Goal: Task Accomplishment & Management: Manage account settings

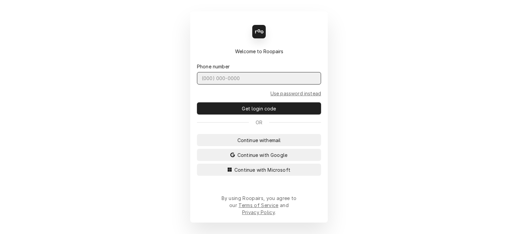
click at [240, 80] on input "Dynamic Content Wrapper" at bounding box center [259, 78] width 124 height 12
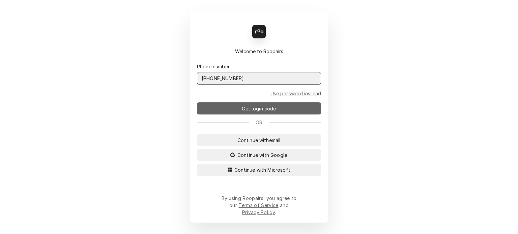
type input "[PHONE_NUMBER]"
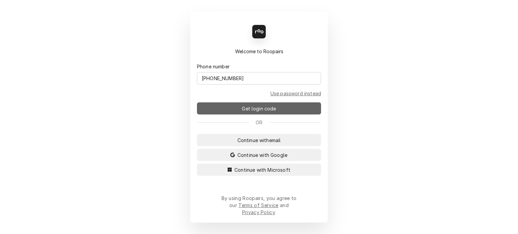
click at [254, 112] on span "Get login code" at bounding box center [258, 108] width 37 height 7
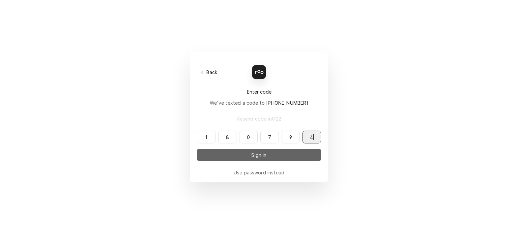
type input "180794"
click at [258, 157] on span "Sign in" at bounding box center [259, 155] width 18 height 7
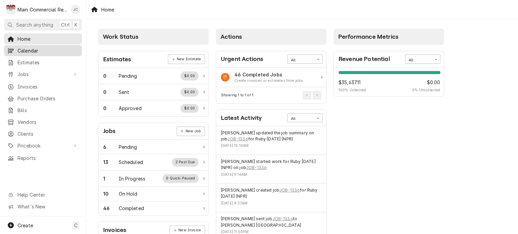
click at [29, 49] on span "Calendar" at bounding box center [48, 50] width 61 height 7
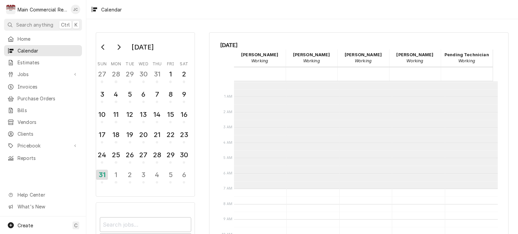
scroll to position [108, 0]
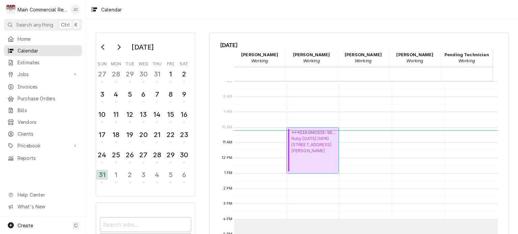
click at [316, 160] on div "***DIAGNOSIS-SERVICE CALL*** ( Active ) Ruby Tuesday (NPR) 8512 Ridge Road, New…" at bounding box center [313, 151] width 45 height 42
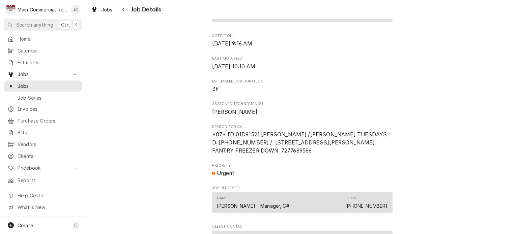
scroll to position [506, 0]
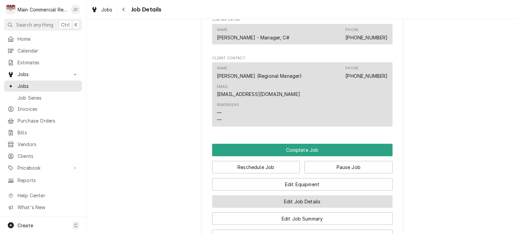
click at [294, 208] on button "Edit Job Details" at bounding box center [302, 202] width 180 height 12
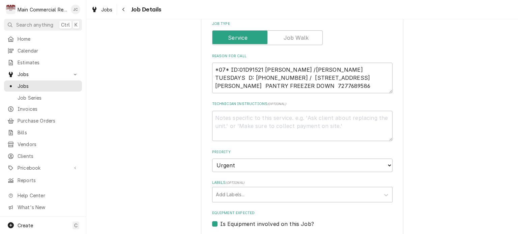
scroll to position [135, 0]
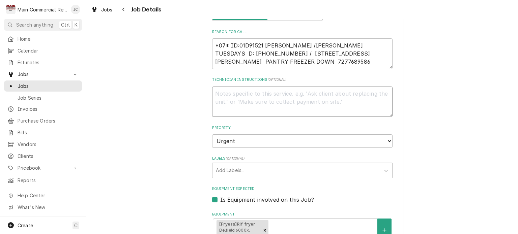
click at [240, 97] on textarea "Technician Instructions ( optional )" at bounding box center [302, 102] width 180 height 30
type textarea "x"
type textarea "J"
type textarea "x"
type textarea "Jo"
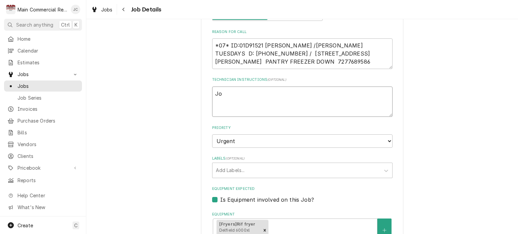
type textarea "x"
type textarea "Joh"
type textarea "x"
type textarea "John"
type textarea "x"
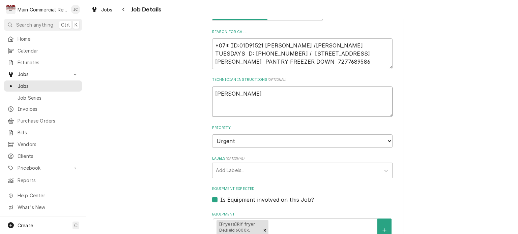
type textarea "Johns"
type textarea "x"
type textarea "Johnst"
type textarea "x"
type textarea "Johnsto"
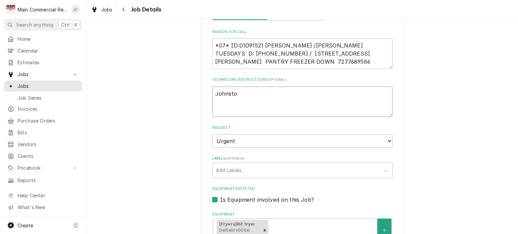
type textarea "x"
type textarea "Johnston"
type textarea "x"
type textarea "Johnstone"
type textarea "x"
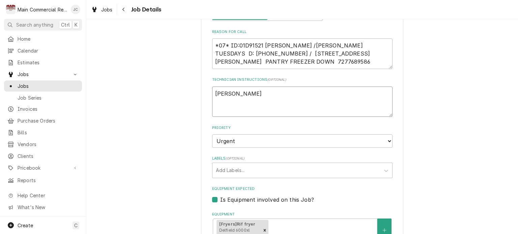
type textarea "Johnstone"
type textarea "x"
type textarea "Johnstone P"
type textarea "x"
type textarea "Johnstone PO"
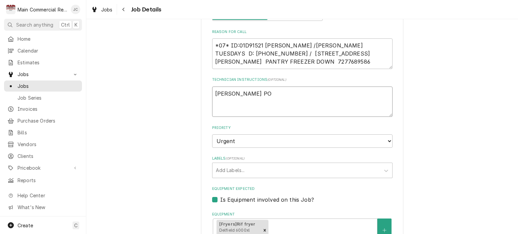
type textarea "x"
type textarea "Johnstone PO#"
type textarea "x"
type textarea "Johnstone PO#7"
type textarea "x"
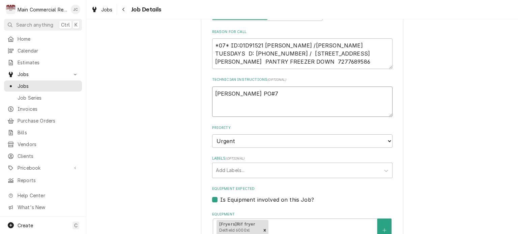
type textarea "Johnstone PO#70"
type textarea "x"
type textarea "Johnstone PO#706"
type textarea "x"
type textarea "Johnstone PO#7060"
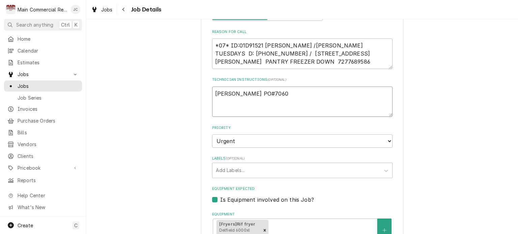
type textarea "x"
type textarea "Johnstone PO#70605"
type textarea "x"
type textarea "Johnstone PO#70605"
type textarea "x"
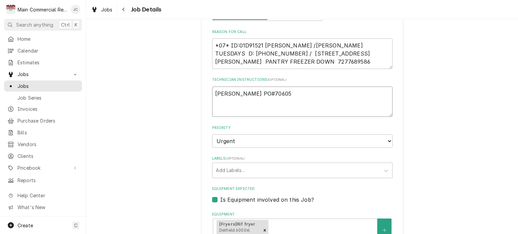
type textarea "Johnstone PO#70605 /"
type textarea "x"
type textarea "Johnstone PO#70605 /n"
type textarea "x"
type textarea "Johnstone PO#70605 /"
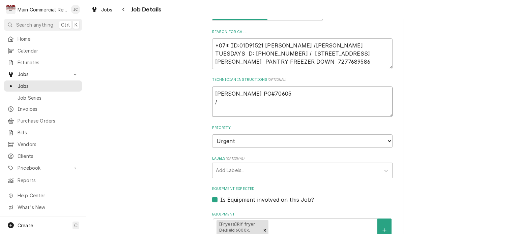
type textarea "x"
type textarea "Johnstone PO#70605"
type textarea "x"
type textarea "Johnstone PO#70605 F"
type textarea "x"
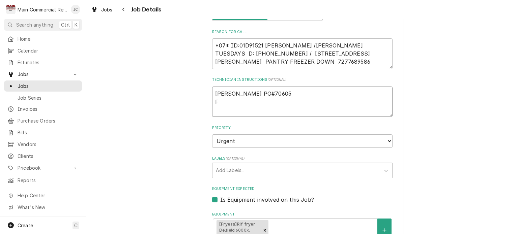
type textarea "Johnstone PO#70605 Fa"
type textarea "x"
type textarea "Johnstone PO#70605 Fan"
type textarea "x"
type textarea "Johnstone PO#70605 Fan"
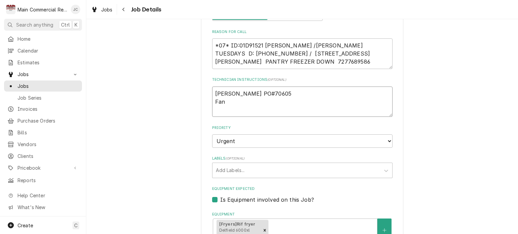
type textarea "x"
type textarea "Johnstone PO#70605 Fan p"
type textarea "x"
type textarea "Johnstone PO#70605 Fan p/"
type textarea "x"
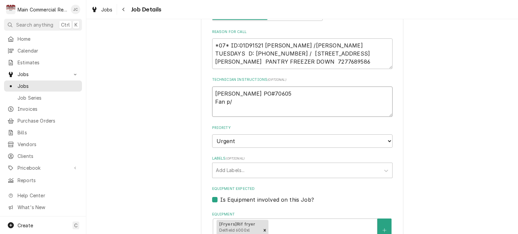
type textarea "Johnstone PO#70605 Fan p/n"
type textarea "x"
type textarea "Johnstone PO#70605 Fan p/n:"
type textarea "x"
type textarea "Johnstone PO#70605 Fan p/n:"
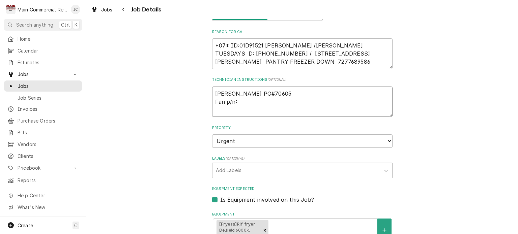
type textarea "x"
type textarea "Johnstone PO#70605 Fan p/n: 6"
type textarea "x"
type textarea "Johnstone PO#70605 Fan p/n: 65"
type textarea "x"
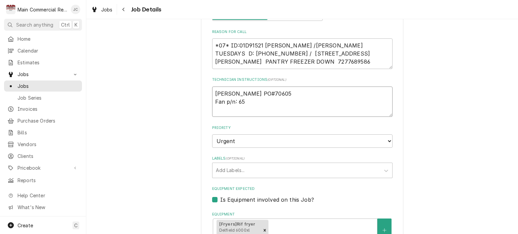
type textarea "Johnstone PO#70605 Fan p/n: 656"
type textarea "x"
type textarea "Johnstone PO#70605 Fan p/n: 6567"
type textarea "x"
type textarea "Johnstone PO#70605 Fan p/n: 65670"
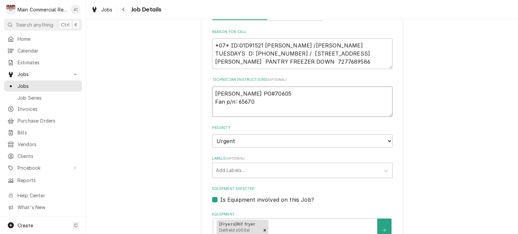
click at [292, 95] on textarea "Johnstone PO#70605 Fan p/n: 65670" at bounding box center [302, 102] width 180 height 30
type textarea "x"
type textarea "Johnstone PO#70605 Fan p/n: 65670"
type textarea "x"
type textarea "Johnstone PO#70605 - Fan p/n: 65670"
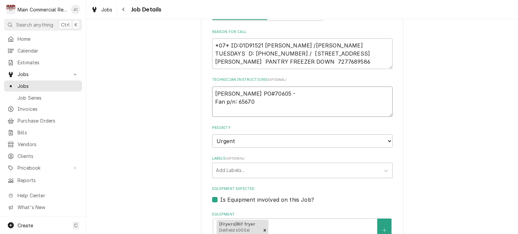
type textarea "x"
type textarea "Johnstone PO#70605 - Fan p/n: 65670"
type textarea "x"
type textarea "Johnstone PO#70605 - $ Fan p/n: 65670"
type textarea "x"
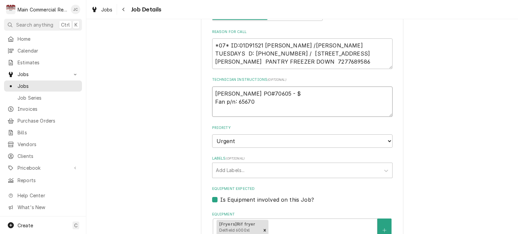
type textarea "Johnstone PO#70605 - $1 Fan p/n: 65670"
type textarea "x"
type textarea "Johnstone PO#70605 - $12 Fan p/n: 65670"
type textarea "x"
type textarea "Johnstone PO#70605 - $125 Fan p/n: 65670"
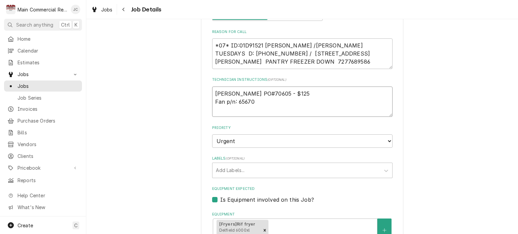
type textarea "x"
type textarea "Johnstone PO#70605 - $125 Fan p/n: 65670"
type textarea "x"
type textarea "Johnstone PO#70605 - $125 A Fan p/n: 65670"
type textarea "x"
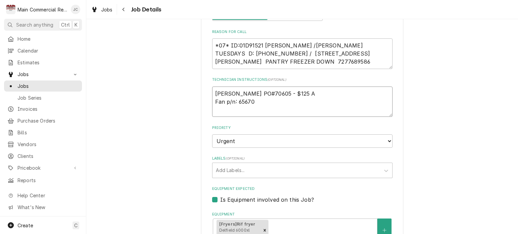
type textarea "Johnstone PO#70605 - $125 Af Fan p/n: 65670"
type textarea "x"
type textarea "Johnstone PO#70605 - $125 Aft Fan p/n: 65670"
type textarea "x"
type textarea "Johnstone PO#70605 - $125 Afte Fan p/n: 65670"
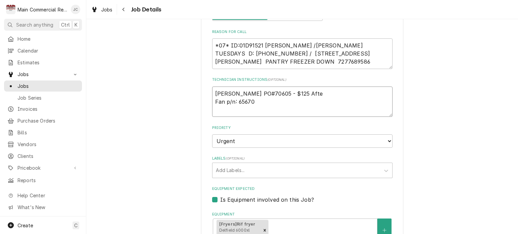
type textarea "x"
type textarea "Johnstone PO#70605 - $125 After Fan p/n: 65670"
type textarea "x"
type textarea "Johnstone PO#70605 - $125 After Fan p/n: 65670"
type textarea "x"
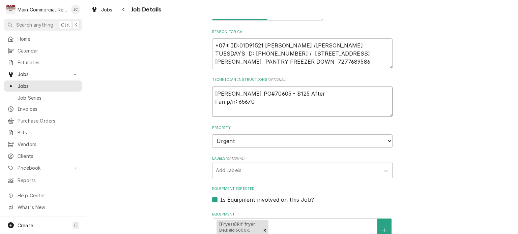
type textarea "Johnstone PO#70605 - $125 After H Fan p/n: 65670"
type textarea "x"
type textarea "Johnstone PO#70605 - $125 After Hr Fan p/n: 65670"
type textarea "x"
type textarea "Johnstone PO#70605 - $125 After Hr Fan p/n: 65670"
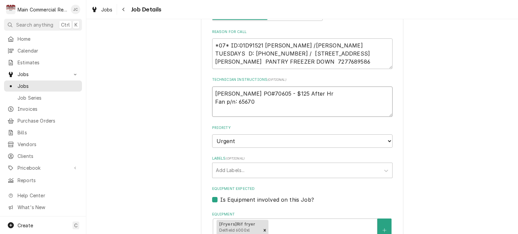
type textarea "x"
type textarea "Johnstone PO#70605 - $125 After Hr F Fan p/n: 65670"
type textarea "x"
type textarea "Johnstone PO#70605 - $125 After Hr Fe Fan p/n: 65670"
type textarea "x"
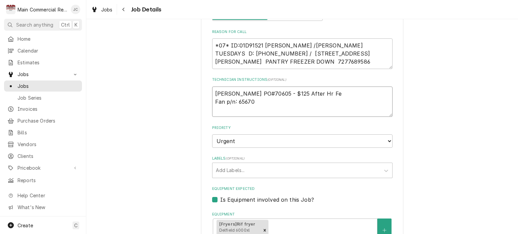
type textarea "Johnstone PO#70605 - $125 After Hr Fee Fan p/n: 65670"
click at [242, 89] on textarea "Johnstone PO#70605 - $125 After Hr Fee Fan p/n: 65670" at bounding box center [302, 102] width 180 height 30
type textarea "x"
type textarea "Johnstone NPO#70605 - $125 After Hr Fee Fan p/n: 65670"
type textarea "x"
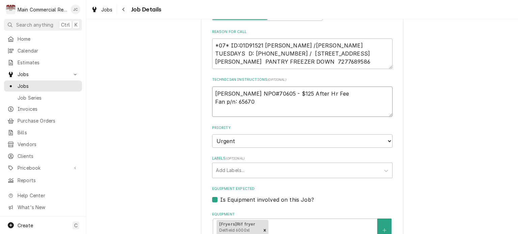
type textarea "Johnstone NPPO#70605 - $125 After Hr Fee Fan p/n: 65670"
type textarea "x"
type textarea "Johnstone NPRPO#70605 - $125 After Hr Fee Fan p/n: 65670"
type textarea "x"
type textarea "Johnstone NPR PO#70605 - $125 After Hr Fee Fan p/n: 65670"
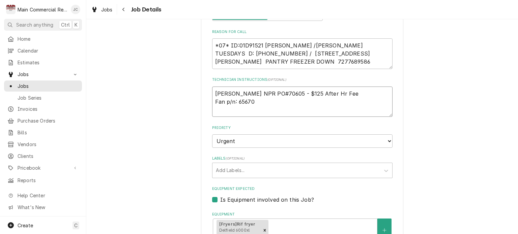
type textarea "x"
click at [267, 102] on textarea "Johnstone NPR PO#70605 - $125 After Hr Fee Fan p/n: 65670" at bounding box center [302, 102] width 180 height 30
type textarea "Johnstone NPR PO#70605 - $125 After Hr Fee Fan p/n: 65670"
type textarea "x"
type textarea "Johnstone NPR PO#70605 - $125 After Hr Fee Fan p/n: 65670 p"
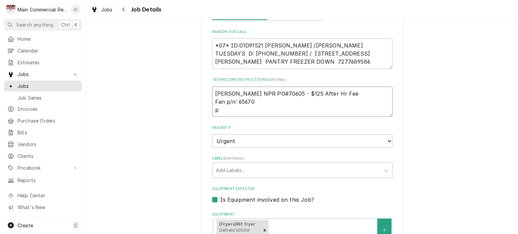
type textarea "x"
type textarea "Johnstone NPR PO#70605 - $125 After Hr Fee Fan p/n: 65670 p/"
type textarea "x"
type textarea "Johnstone NPR PO#70605 - $125 After Hr Fee Fan p/n: 65670 p/u"
type textarea "x"
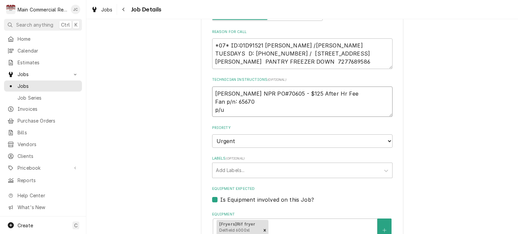
type textarea "Johnstone NPR PO#70605 - $125 After Hr Fee Fan p/n: 65670 p/u"
type textarea "x"
type textarea "Johnstone NPR PO#70605 - $125 After Hr Fee Fan p/n: 65670 p/u A"
type textarea "x"
type textarea "Johnstone NPR PO#70605 - $125 After Hr Fee Fan p/n: 65670 p/u A1"
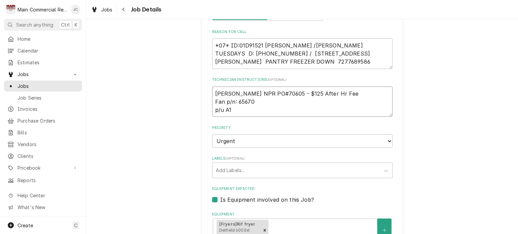
type textarea "x"
type textarea "Johnstone NPR PO#70605 - $125 After Hr Fee Fan p/n: 65670 p/u A19"
type textarea "x"
type textarea "Johnstone NPR PO#70605 - $125 After Hr Fee Fan p/n: 65670 p/u A19"
type textarea "x"
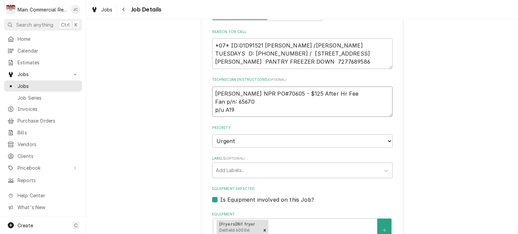
type textarea "Johnstone NPR PO#70605 - $125 After Hr Fee Fan p/n: 65670 p/u A19 -"
type textarea "x"
type textarea "Johnstone NPR PO#70605 - $125 After Hr Fee Fan p/n: 65670 p/u A19 -"
type textarea "x"
type textarea "Johnstone NPR PO#70605 - $125 After Hr Fee Fan p/n: 65670 p/u A19 - p"
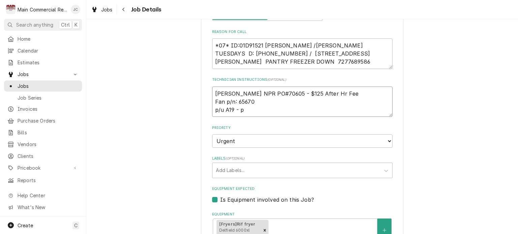
type textarea "x"
type textarea "Johnstone NPR PO#70605 - $125 After Hr Fee Fan p/n: 65670 p/u A19 - pl"
type textarea "x"
type textarea "Johnstone NPR PO#70605 - $125 After Hr Fee Fan p/n: 65670 p/u A19 - ple"
type textarea "x"
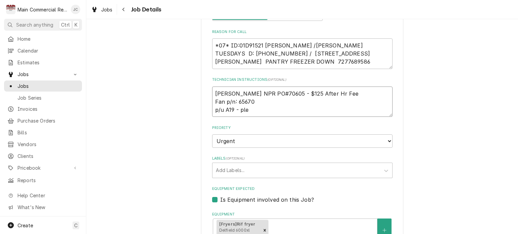
type textarea "Johnstone NPR PO#70605 - $125 After Hr Fee Fan p/n: 65670 p/u A19 - pl"
type textarea "x"
type textarea "Johnstone NPR PO#70605 - $125 After Hr Fee Fan p/n: 65670 p/u A19 - pls"
type textarea "x"
type textarea "Johnstone NPR PO#70605 - $125 After Hr Fee Fan p/n: 65670 p/u A19 - pls"
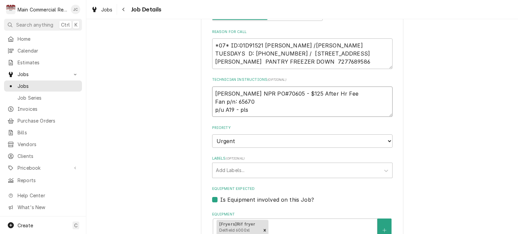
type textarea "x"
type textarea "Johnstone NPR PO#70605 - $125 After Hr Fee Fan p/n: 65670 p/u A19 - pls p"
type textarea "x"
type textarea "Johnstone NPR PO#70605 - $125 After Hr Fee Fan p/n: 65670 p/u A19 - pls pr"
type textarea "x"
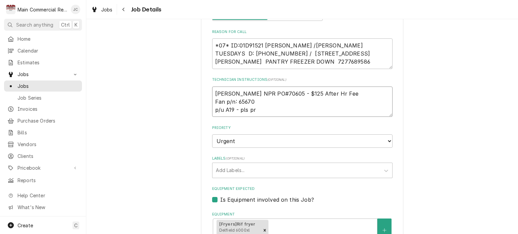
type textarea "Johnstone NPR PO#70605 - $125 After Hr Fee Fan p/n: 65670 p/u A19 - pls pro"
type textarea "x"
type textarea "Johnstone NPR PO#70605 - $125 After Hr Fee Fan p/n: 65670 p/u A19 - pls prov"
type textarea "x"
type textarea "Johnstone NPR PO#70605 - $125 After Hr Fee Fan p/n: 65670 p/u A19 - pls provi"
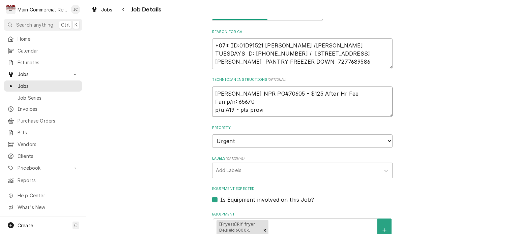
type textarea "x"
type textarea "Johnstone NPR PO#70605 - $125 After Hr Fee Fan p/n: 65670 p/u A19 - pls provid"
type textarea "x"
type textarea "Johnstone NPR PO#70605 - $125 After Hr Fee Fan p/n: 65670 p/u A19 - pls provide"
type textarea "x"
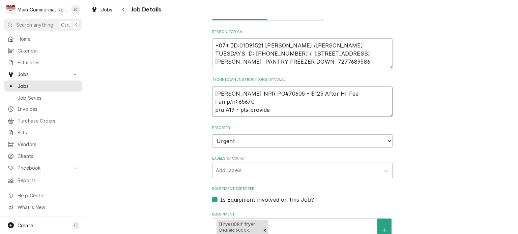
type textarea "Johnstone NPR PO#70605 - $125 After Hr Fee Fan p/n: 65670 p/u A19 - pls provide"
type textarea "x"
type textarea "Johnstone NPR PO#70605 - $125 After Hr Fee Fan p/n: 65670 p/u A19 - pls provide…"
type textarea "x"
type textarea "Johnstone NPR PO#70605 - $125 After Hr Fee Fan p/n: 65670 p/u A19 - pls provide…"
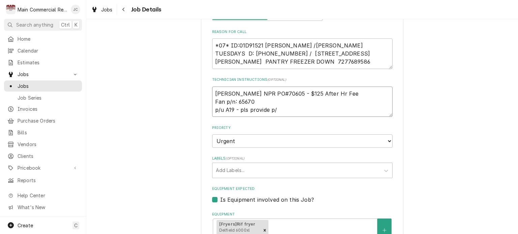
type textarea "x"
type textarea "Johnstone NPR PO#70605 - $125 After Hr Fee Fan p/n: 65670 p/u A19 - pls provide…"
type textarea "x"
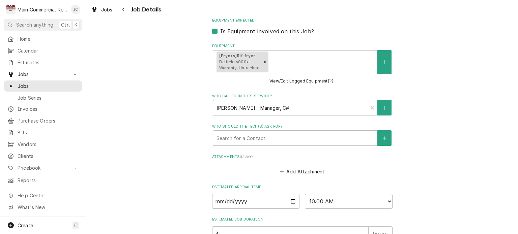
scroll to position [382, 0]
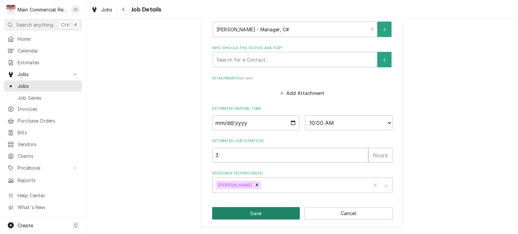
type textarea "Johnstone NPR PO#70605 - $125 After Hr Fee Fan p/n: 65670 p/u A19 - pls provide…"
click at [280, 213] on button "Save" at bounding box center [256, 213] width 88 height 12
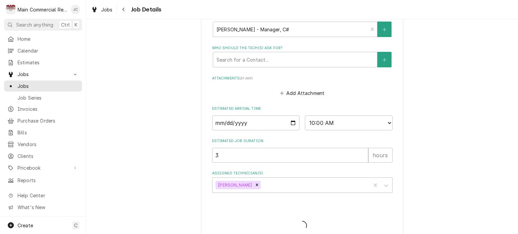
type textarea "x"
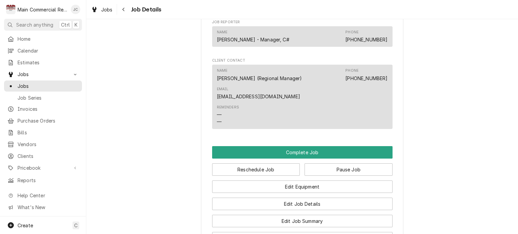
scroll to position [573, 0]
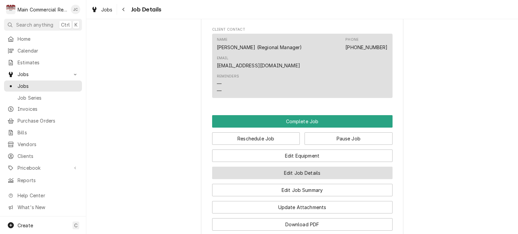
click at [306, 179] on button "Edit Job Details" at bounding box center [302, 173] width 180 height 12
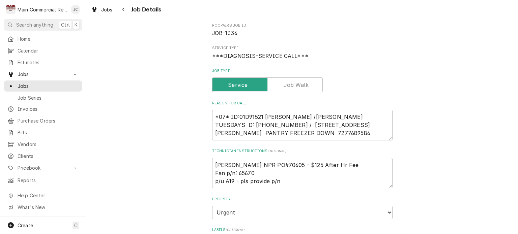
scroll to position [67, 0]
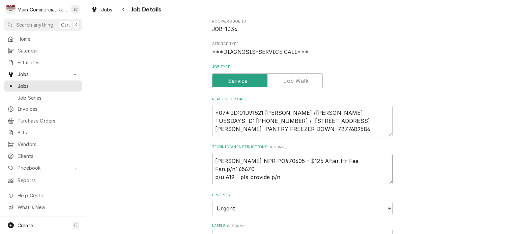
click at [256, 171] on textarea "Johnstone NPR PO#70605 - $125 After Hr Fee Fan p/n: 65670 p/u A19 - pls provide…" at bounding box center [302, 169] width 180 height 30
type textarea "x"
type textarea "Johnstone NPR PO#70605 - $125 After Hr Fee Fan p/n: 65670 p/u A19 - pls provide…"
type textarea "x"
type textarea "Johnstone NPR PO#70605 - $125 After Hr Fee Fan p/n: 65670 - p/u A19 - pls provi…"
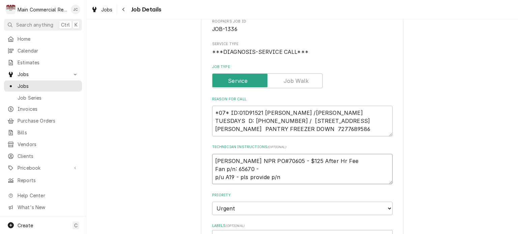
type textarea "x"
type textarea "Johnstone NPR PO#70605 - $125 After Hr Fee Fan p/n: 65670 - p/u A19 - pls provi…"
type textarea "x"
type textarea "Johnstone NPR PO#70605 - $125 After Hr Fee Fan p/n: 65670 - $ p/u A19 - pls pro…"
type textarea "x"
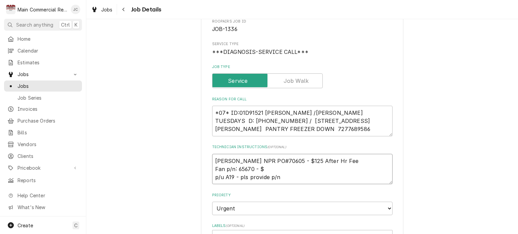
type textarea "Johnstone NPR PO#70605 - $125 After Hr Fee Fan p/n: 65670 - $1 p/u A19 - pls pr…"
type textarea "x"
type textarea "Johnstone NPR PO#70605 - $125 After Hr Fee Fan p/n: 65670 - $17 p/u A19 - pls p…"
type textarea "x"
type textarea "Johnstone NPR PO#70605 - $125 After Hr Fee Fan p/n: 65670 - $17. p/u A19 - pls …"
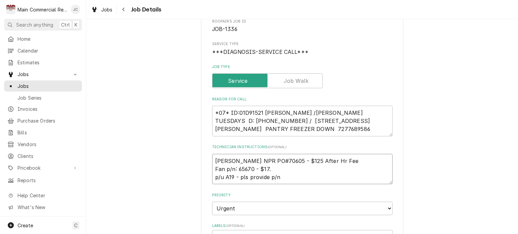
type textarea "x"
type textarea "Johnstone NPR PO#70605 - $125 After Hr Fee Fan p/n: 65670 - $17.4 p/u A19 - pls…"
type textarea "x"
type textarea "[PERSON_NAME] NPR PO#70605 - $125 After Hr Fee Fan p/n: 65670 - $17.47 p/u A19 …"
type textarea "x"
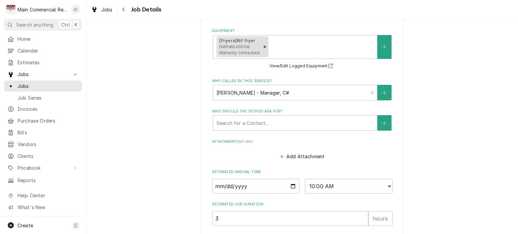
scroll to position [382, 0]
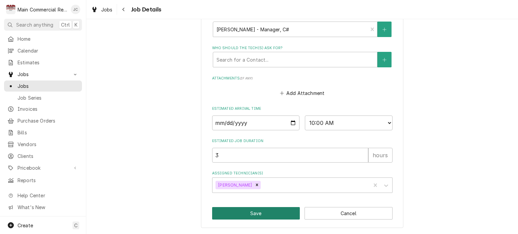
type textarea "[PERSON_NAME] NPR PO#70605 - $125 After Hr Fee Fan p/n: 65670 - $17.47 p/u A19 …"
click at [264, 215] on button "Save" at bounding box center [256, 213] width 88 height 12
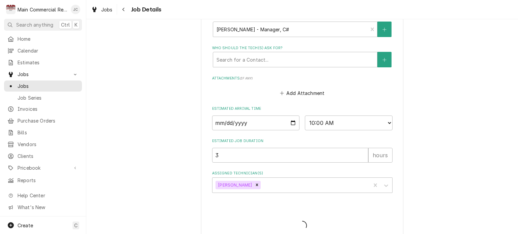
type textarea "x"
